Goal: Ask a question

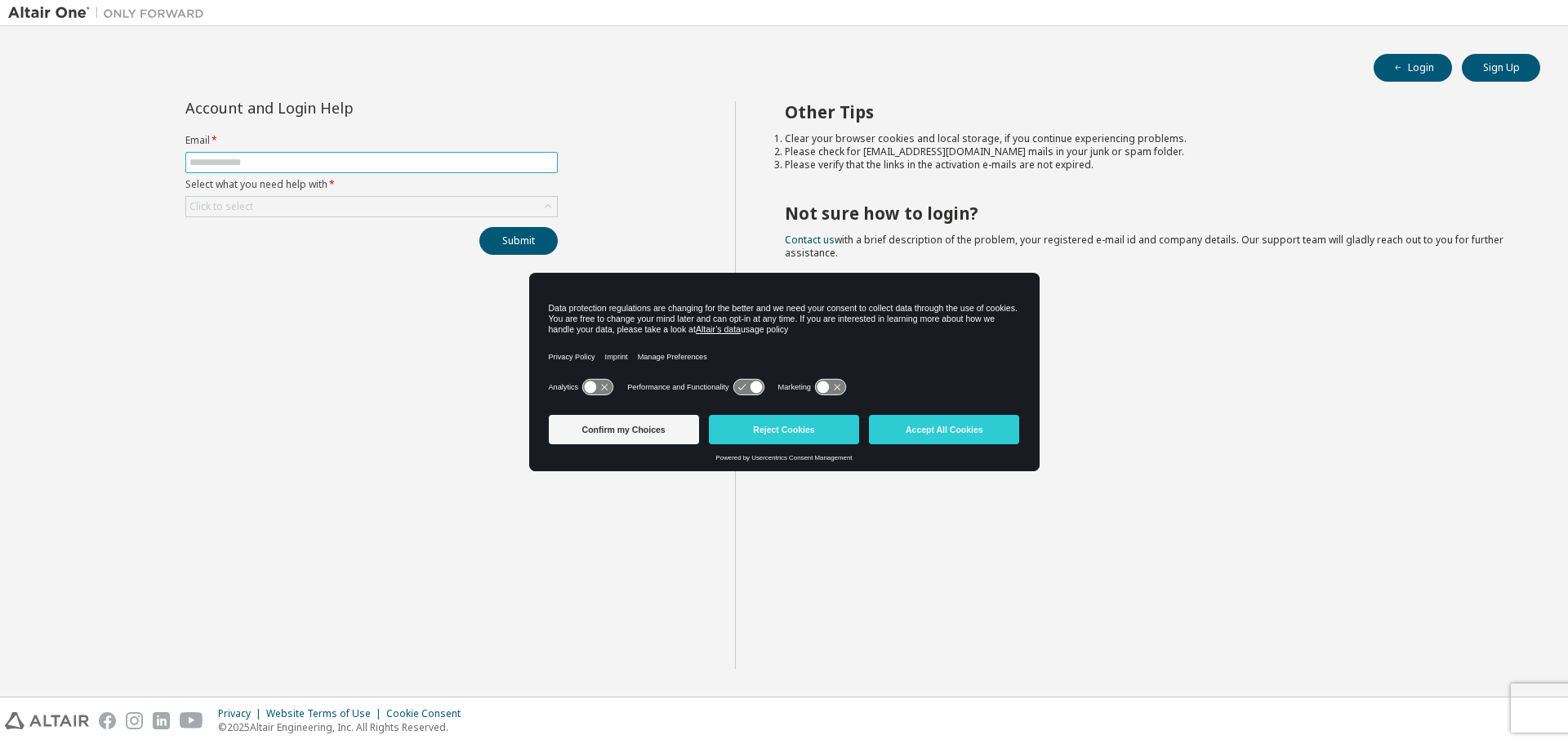
click at [297, 161] on input "text" at bounding box center [371, 162] width 364 height 13
type input "**********"
click at [275, 268] on div "**********" at bounding box center [371, 385] width 727 height 567
click at [368, 186] on label "Select what you need help with *" at bounding box center [371, 184] width 372 height 13
click at [550, 202] on icon at bounding box center [548, 206] width 17 height 17
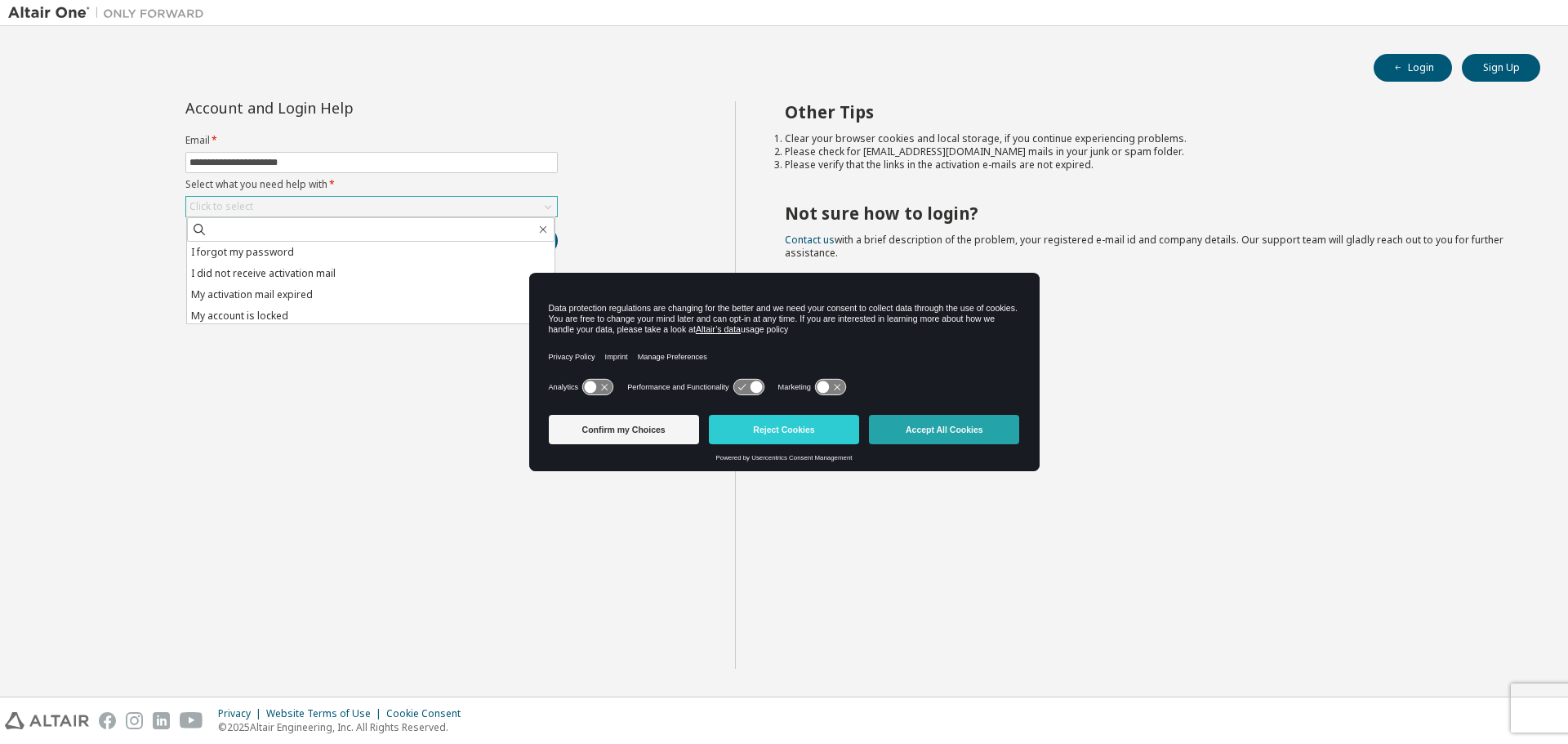
click at [957, 436] on button "Accept All Cookies" at bounding box center [944, 430] width 150 height 29
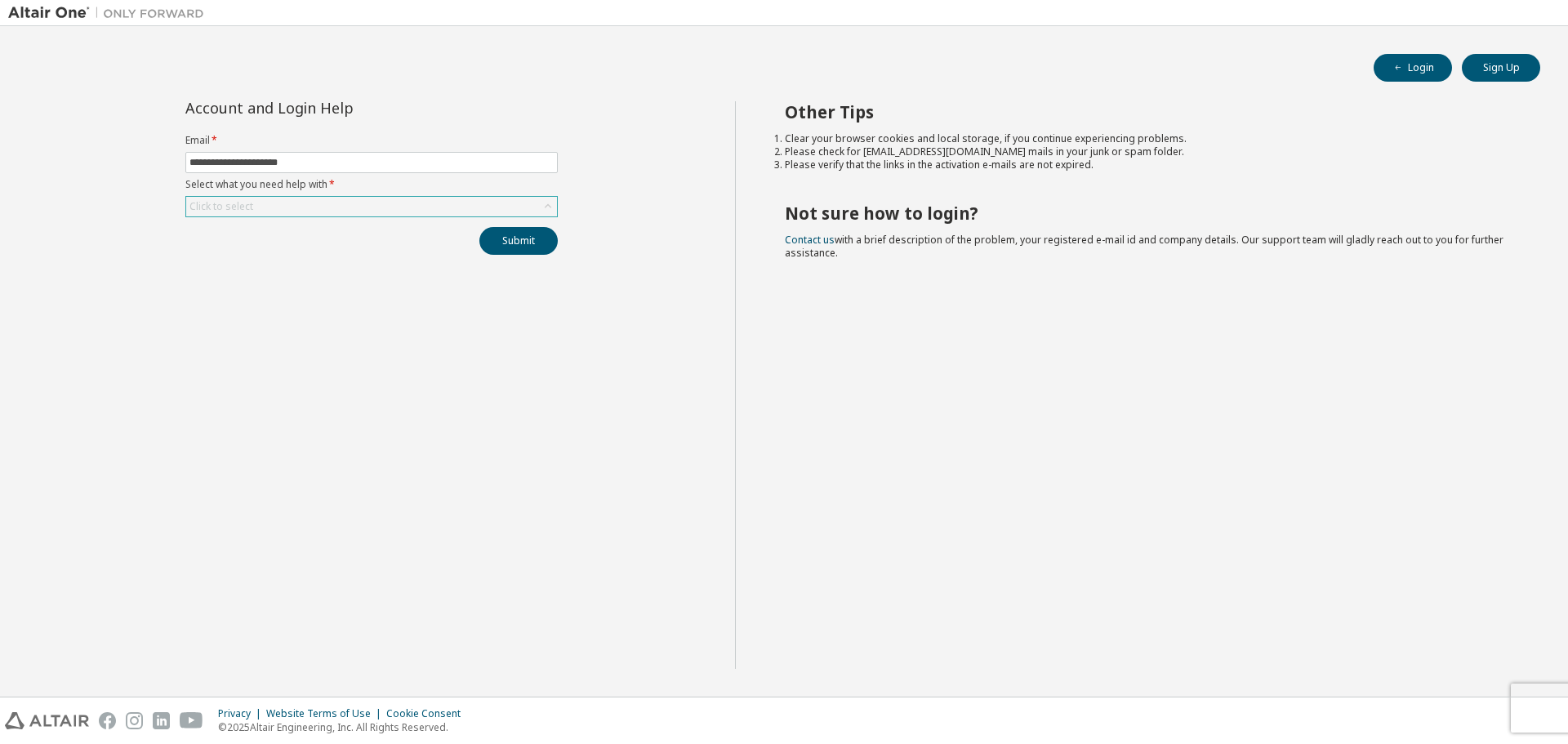
click at [550, 207] on icon at bounding box center [548, 206] width 17 height 17
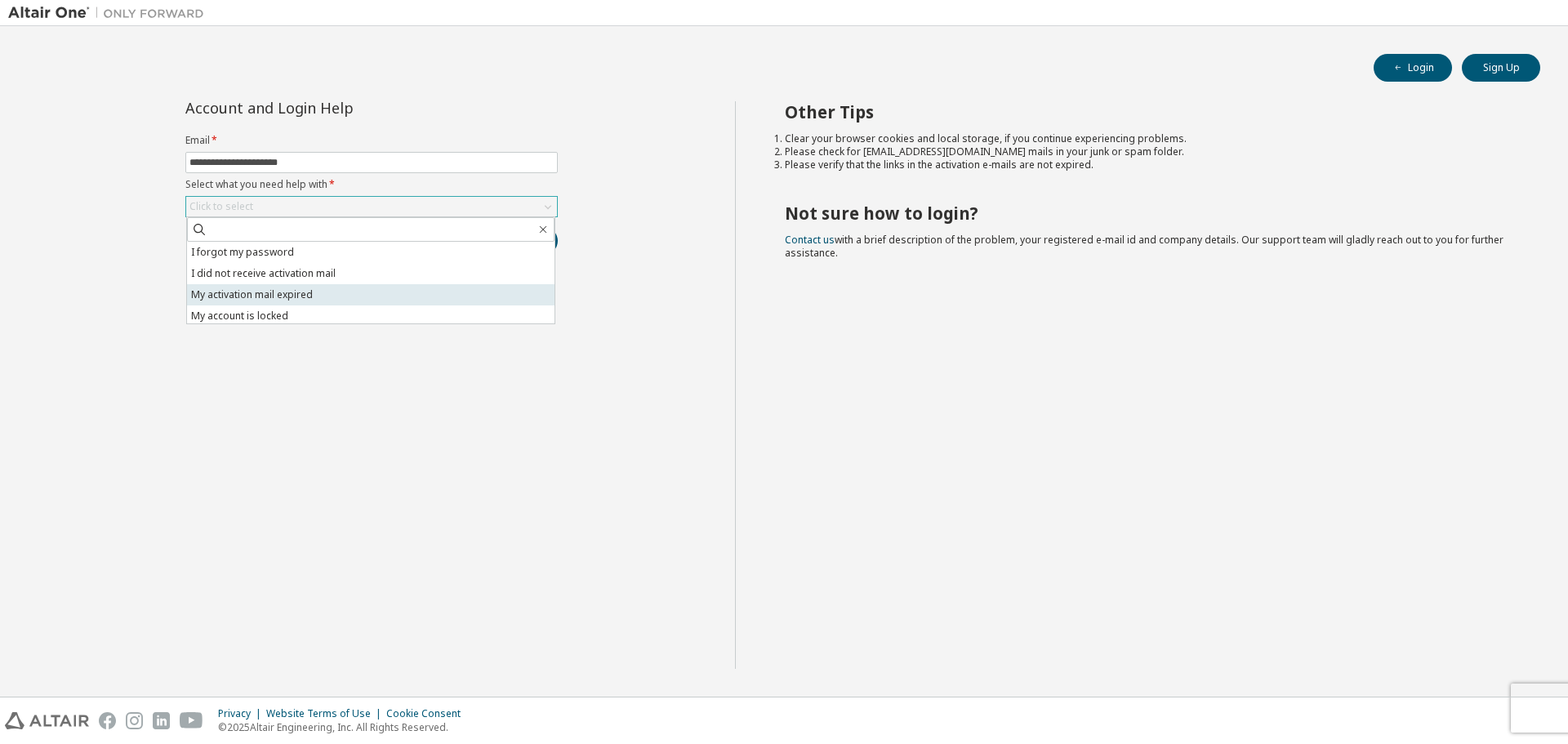
click at [298, 292] on li "My activation mail expired" at bounding box center [371, 295] width 367 height 22
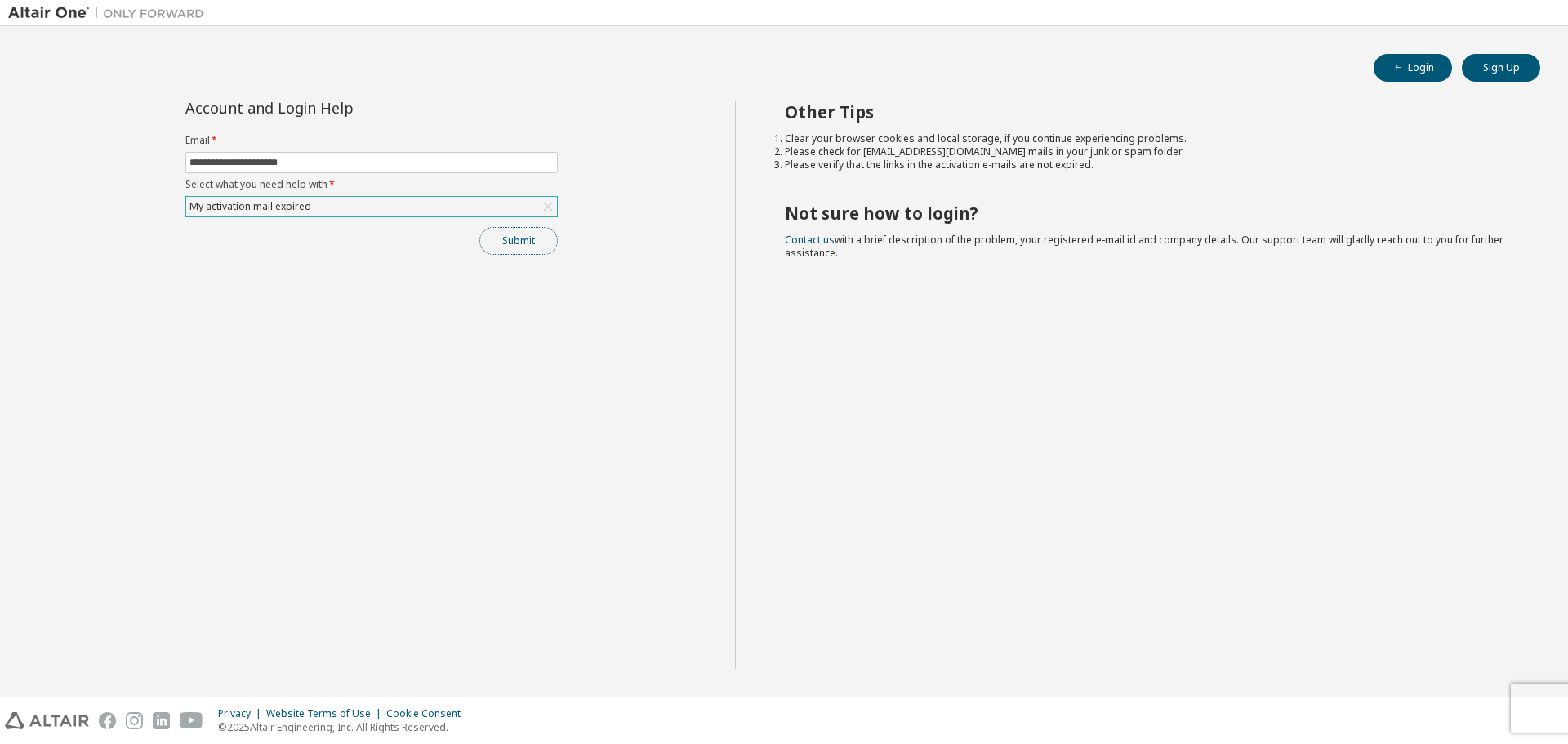
click at [503, 236] on button "Submit" at bounding box center [518, 240] width 79 height 27
click at [549, 207] on icon at bounding box center [547, 206] width 9 height 9
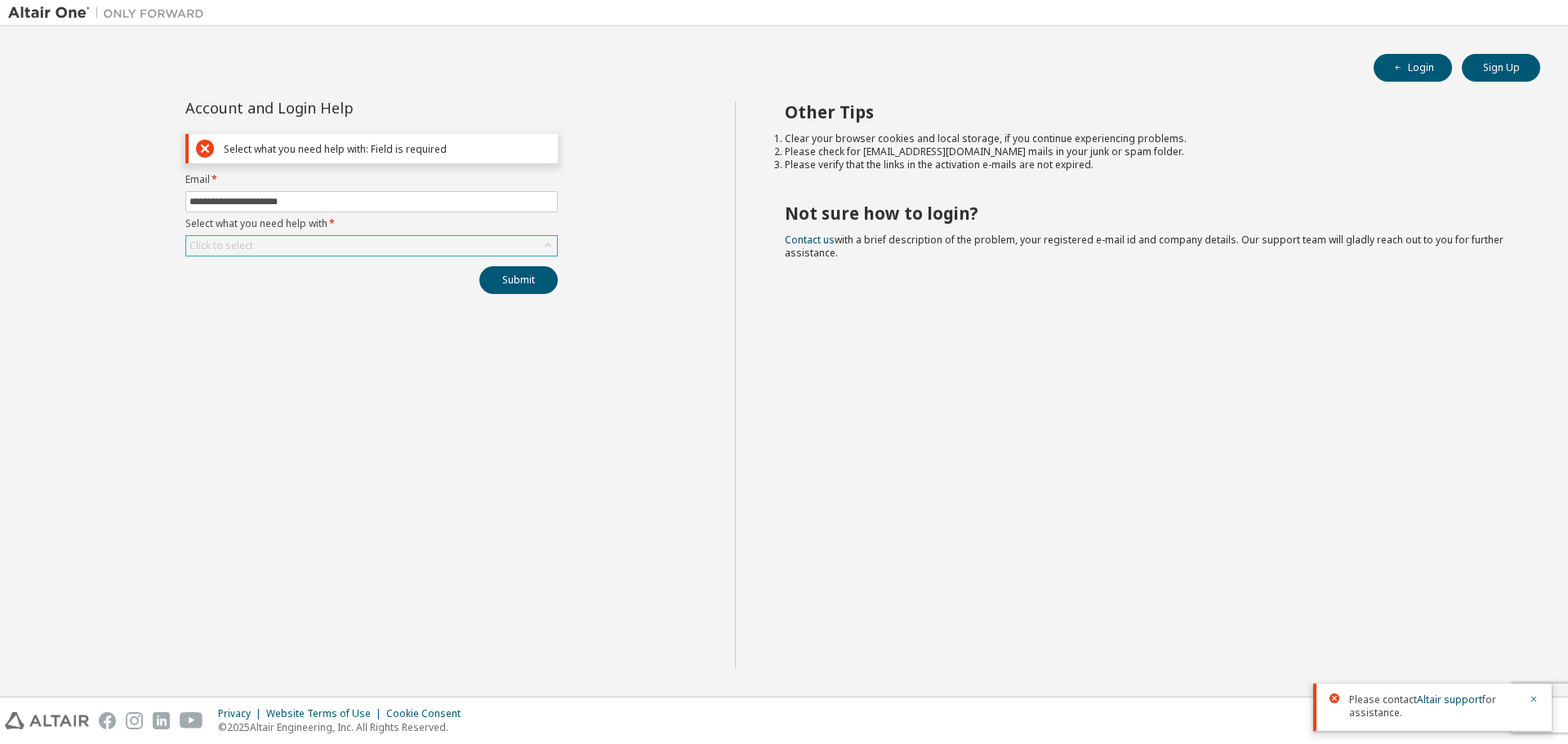
click at [271, 246] on div "Click to select" at bounding box center [372, 245] width 371 height 20
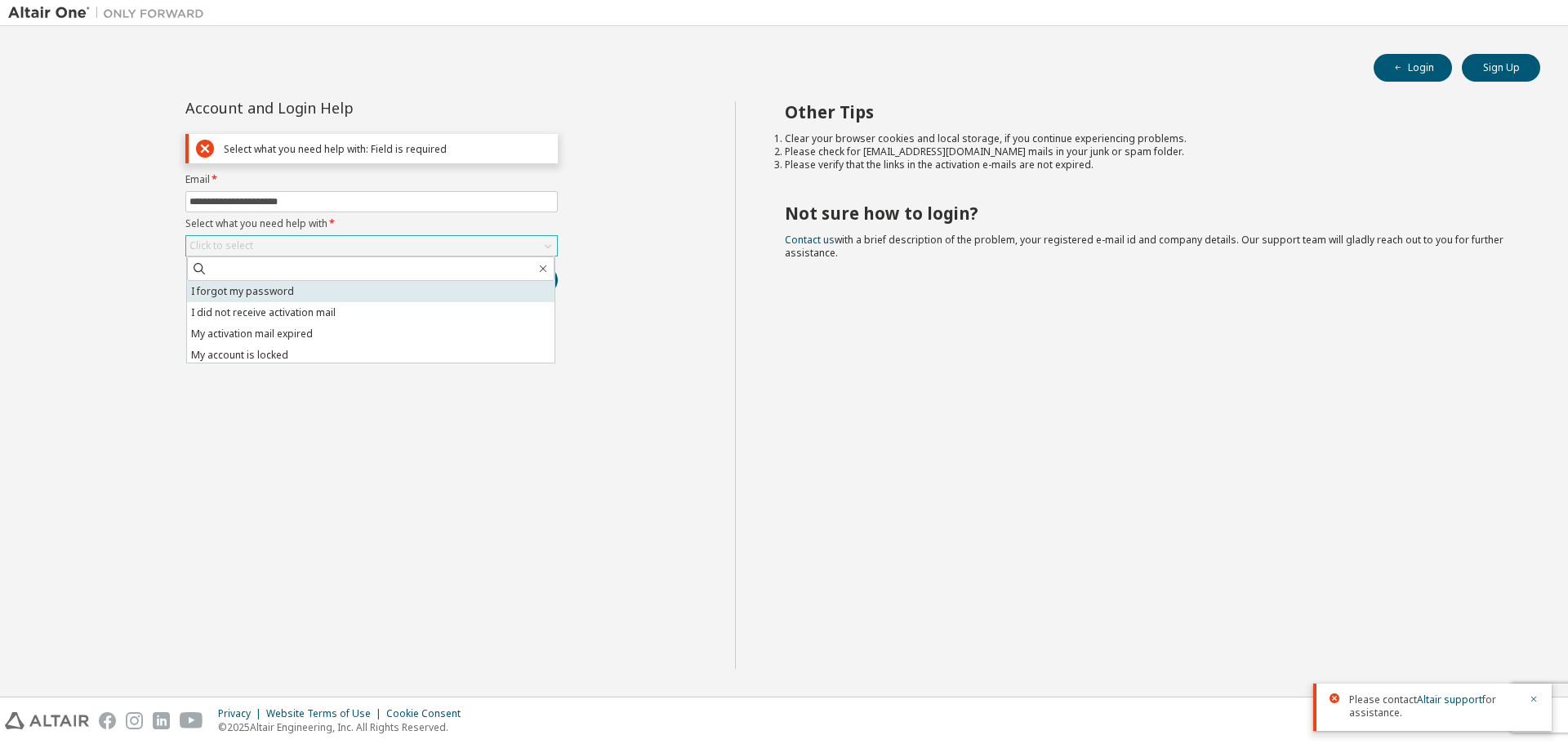
click at [259, 292] on li "I forgot my password" at bounding box center [371, 292] width 367 height 22
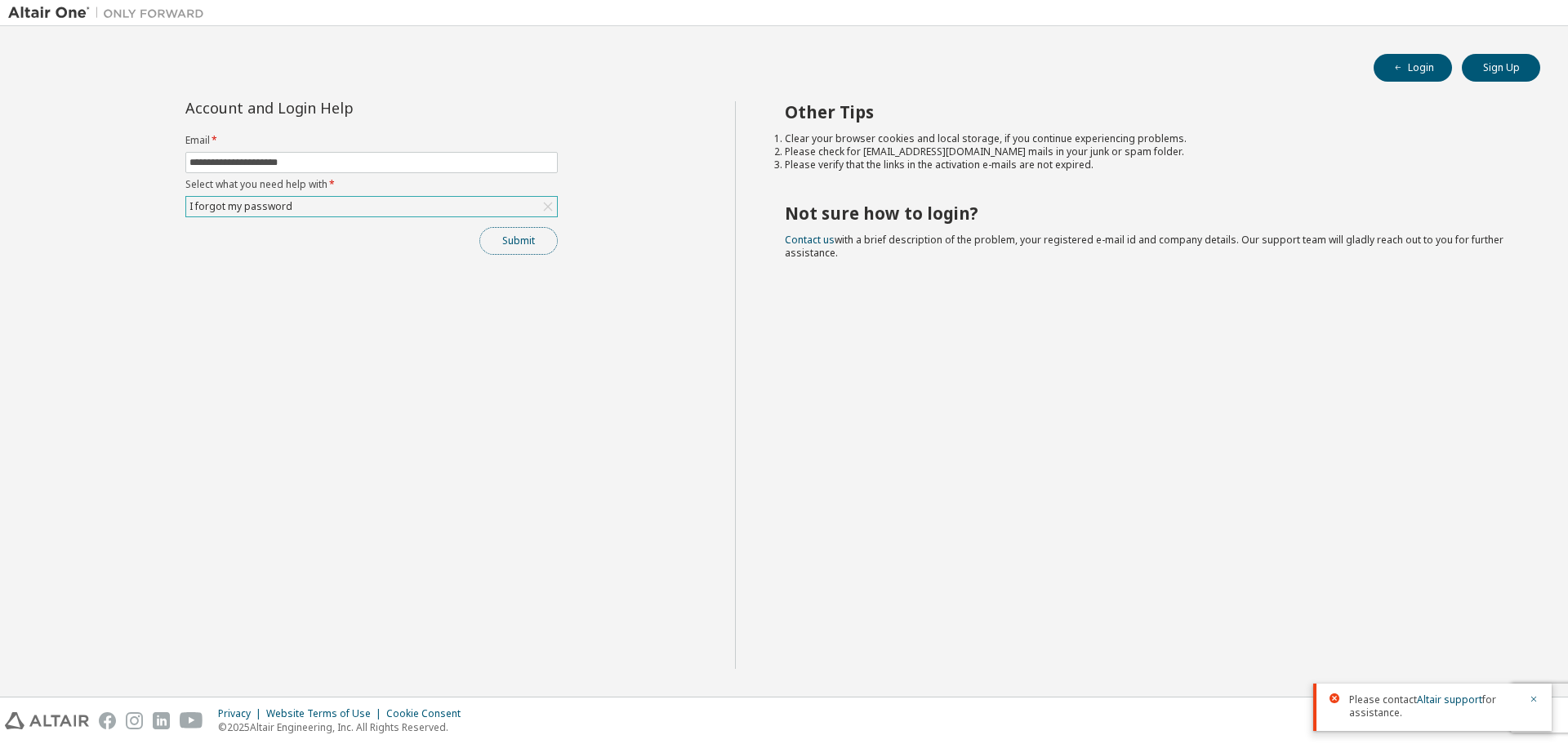
click at [526, 239] on button "Submit" at bounding box center [518, 240] width 79 height 27
